Goal: Check status: Check status

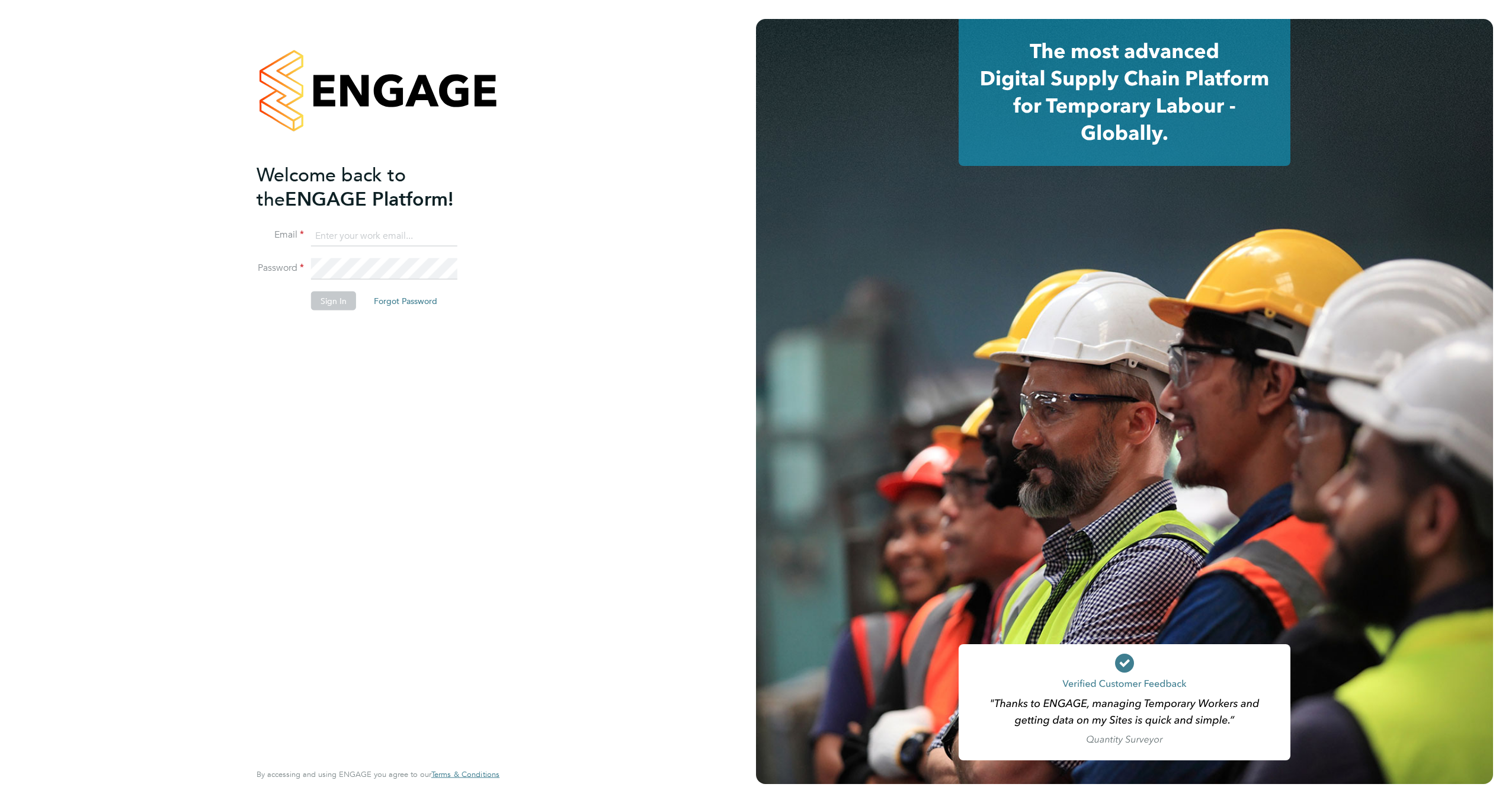
type input "mark.oldfield@prsjobs.com"
click at [335, 299] on button "Sign In" at bounding box center [334, 300] width 45 height 19
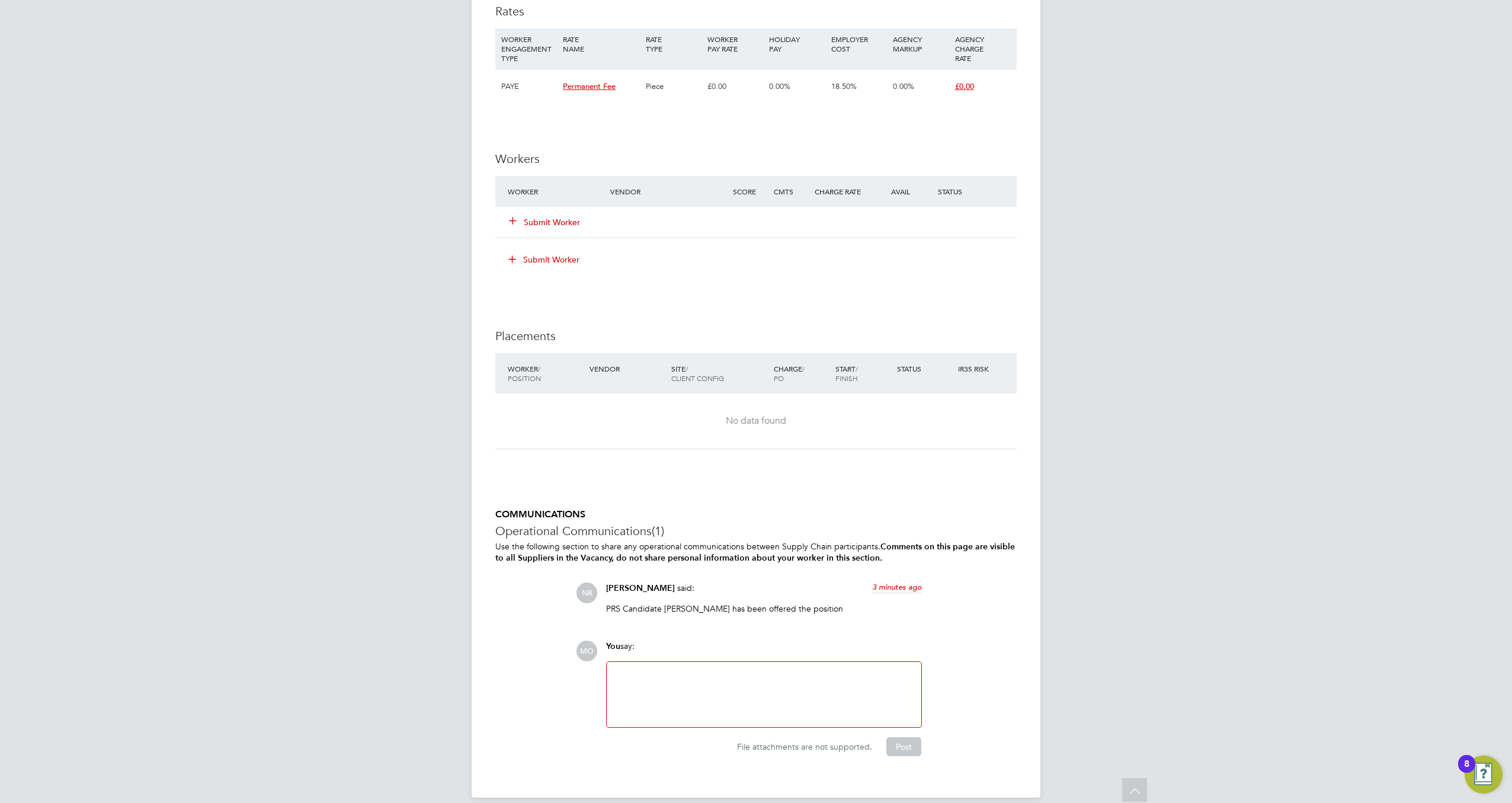
scroll to position [994, 0]
drag, startPoint x: 703, startPoint y: 610, endPoint x: 664, endPoint y: 610, distance: 39.0
click at [664, 610] on p "PRS Candidate [PERSON_NAME] has been offered the position" at bounding box center [764, 611] width 316 height 10
copy p "[PERSON_NAME]"
